Goal: Information Seeking & Learning: Learn about a topic

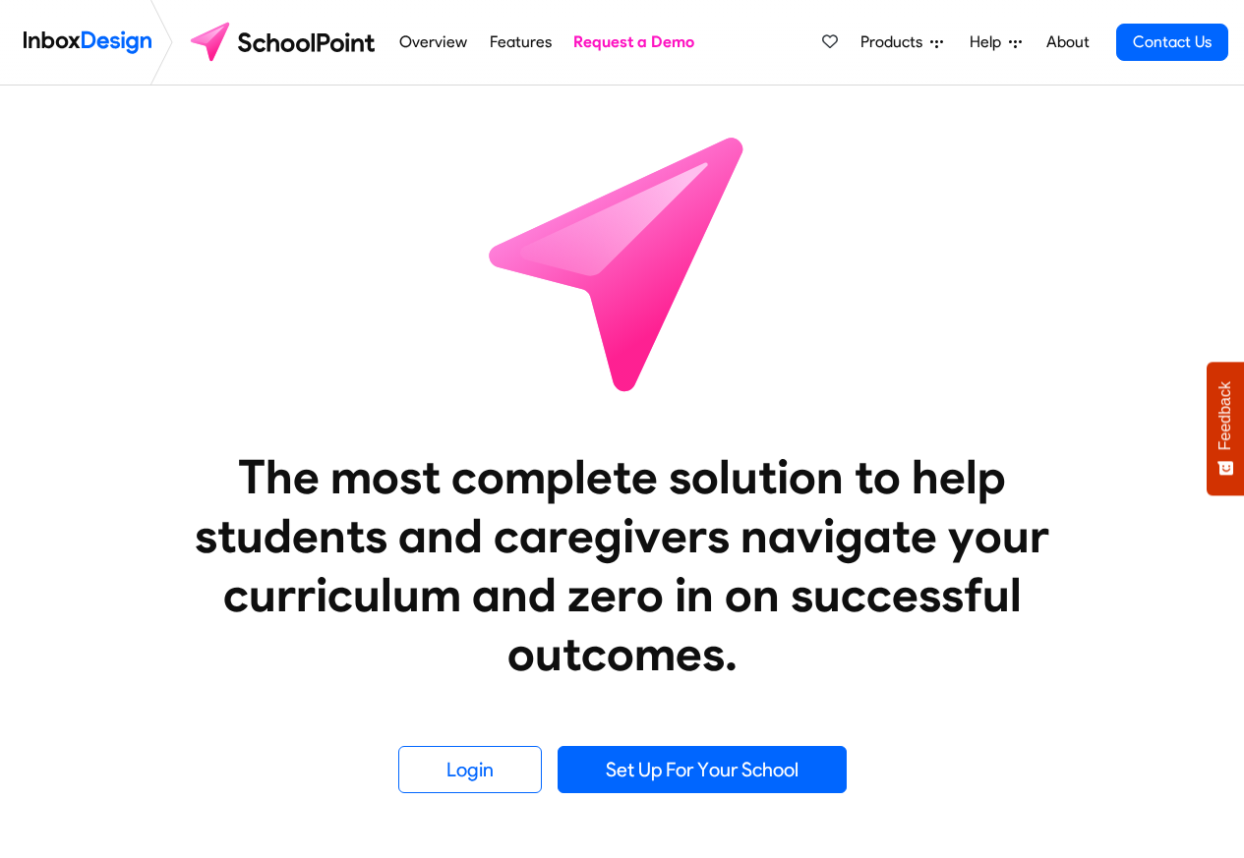
click at [472, 40] on li "Overview" at bounding box center [432, 42] width 89 height 85
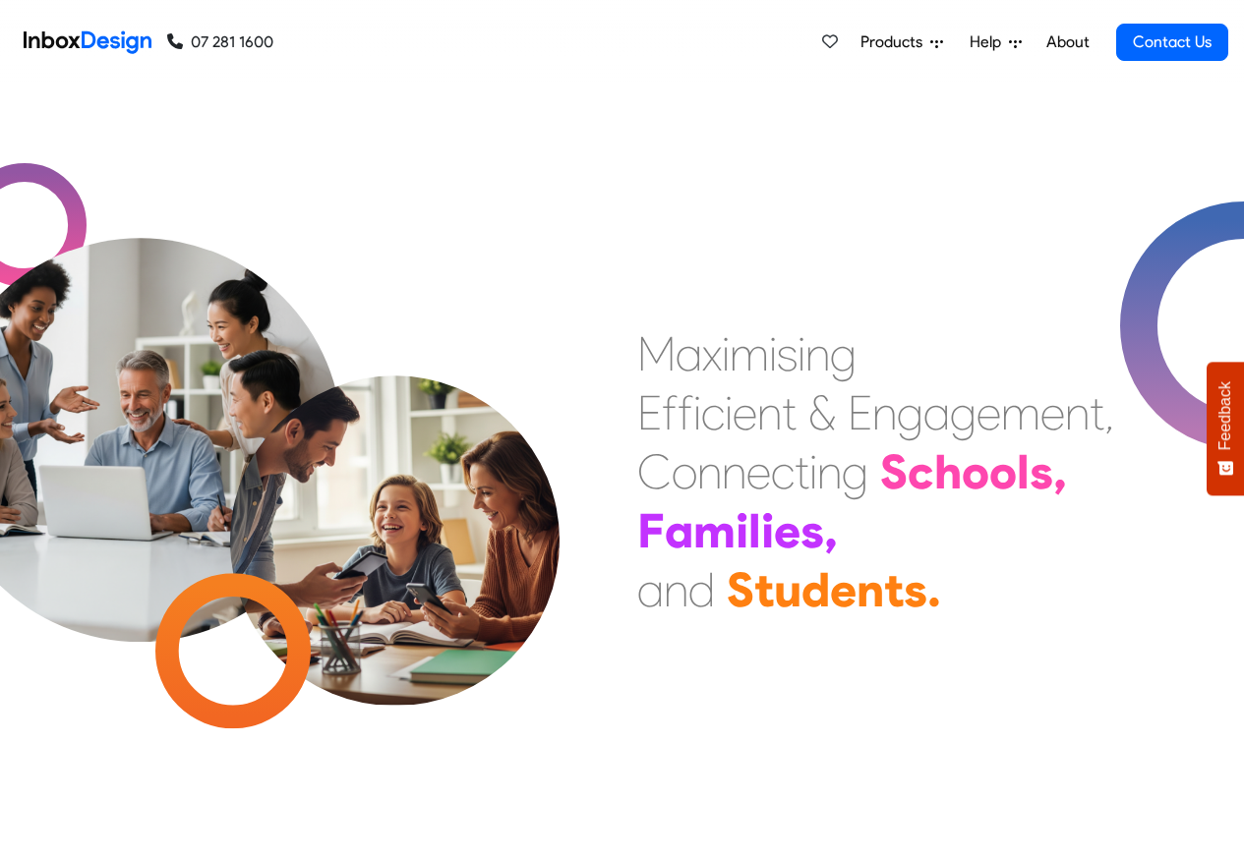
click at [893, 43] on span "Products" at bounding box center [895, 42] width 70 height 24
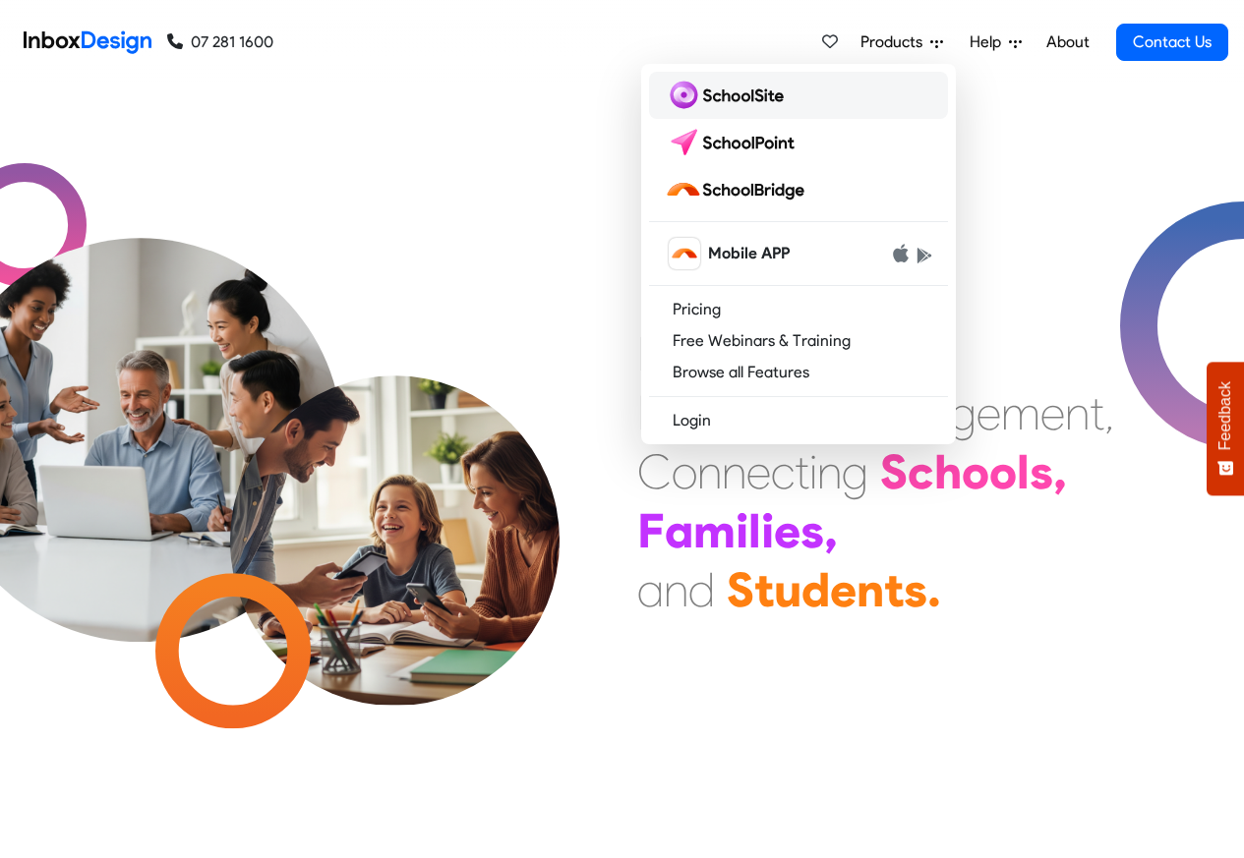
click at [724, 94] on img at bounding box center [728, 95] width 127 height 31
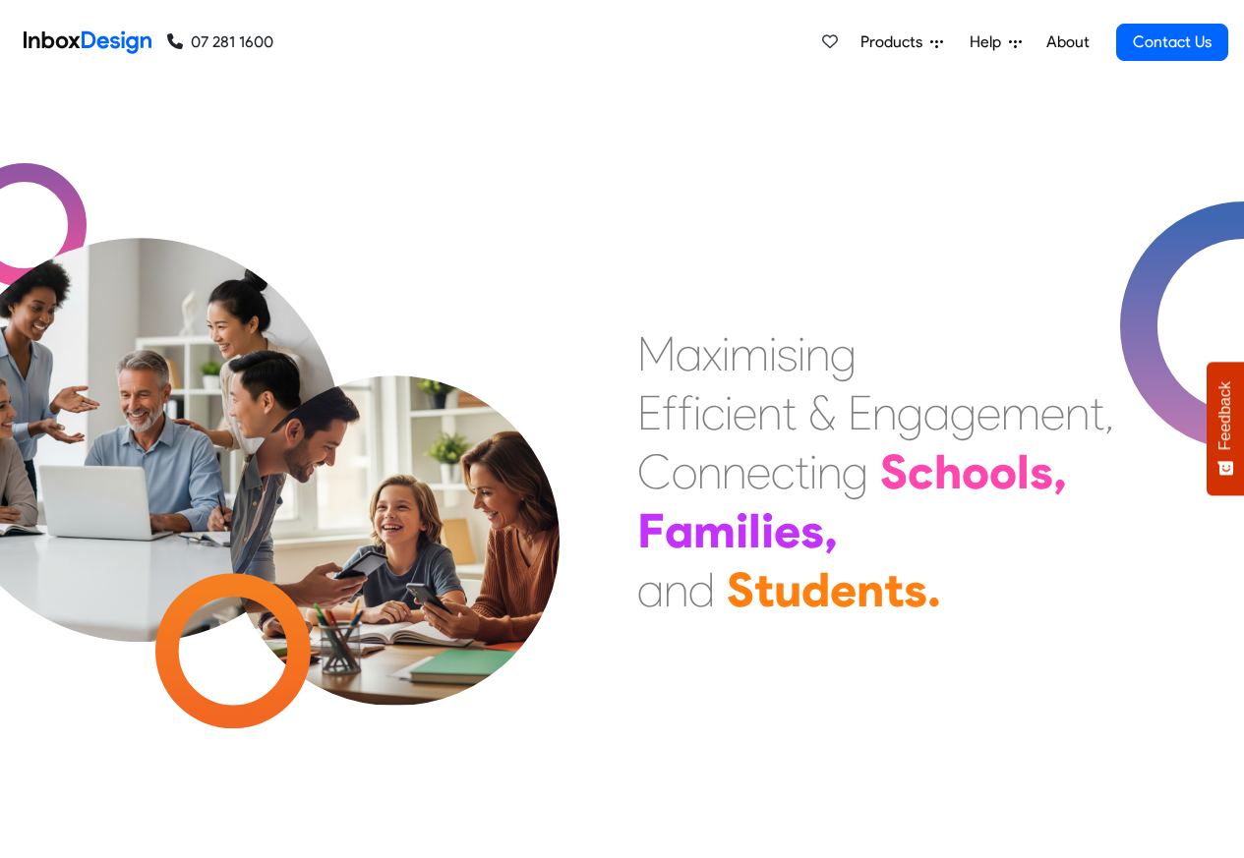
click at [903, 42] on span "Products" at bounding box center [895, 42] width 70 height 24
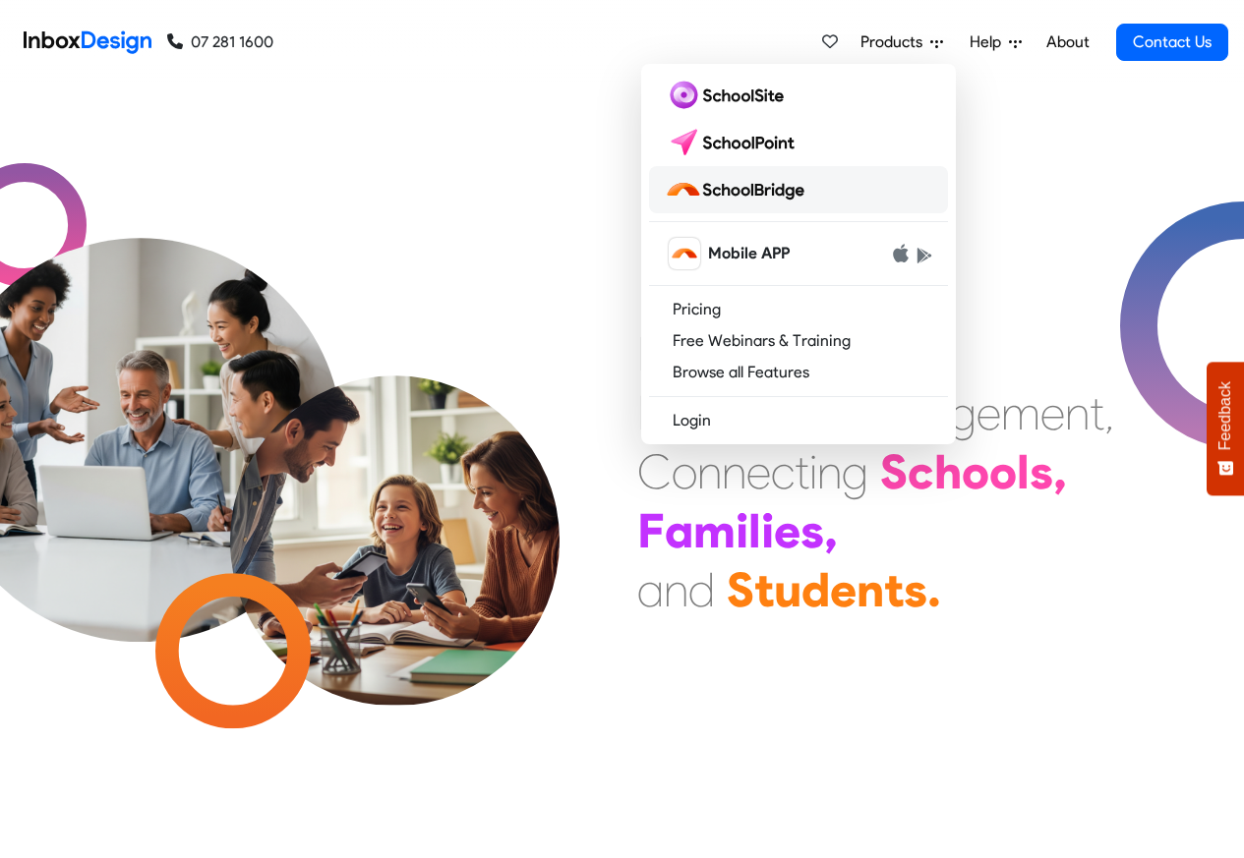
click at [721, 188] on img at bounding box center [738, 189] width 147 height 31
